Goal: Book appointment/travel/reservation

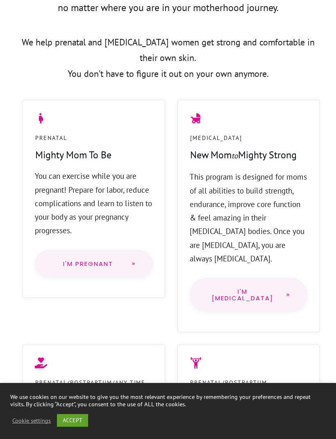
scroll to position [546, 0]
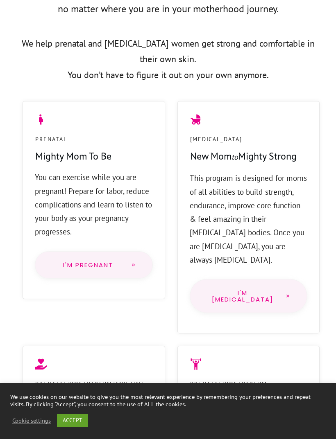
click at [271, 290] on span "I'm [MEDICAL_DATA]" at bounding box center [242, 296] width 73 height 13
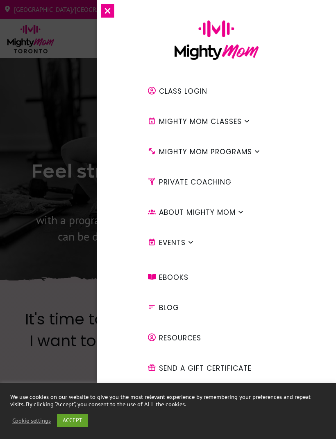
click at [64, 160] on h1 "Feel strong and confident in your body" at bounding box center [168, 185] width 302 height 52
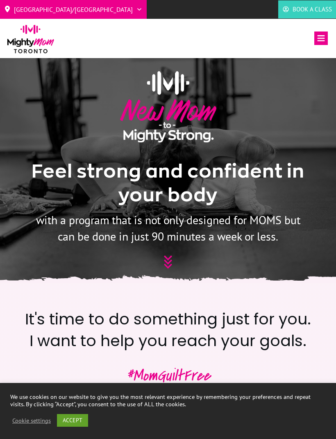
click at [308, 11] on span "Book a Class" at bounding box center [311, 9] width 39 height 12
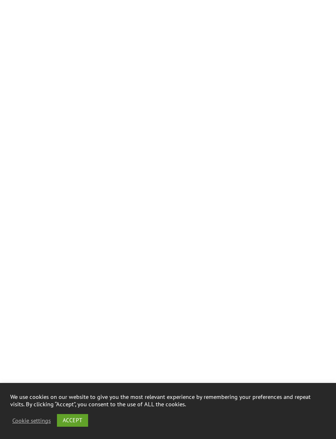
scroll to position [916, 0]
